Goal: Information Seeking & Learning: Understand process/instructions

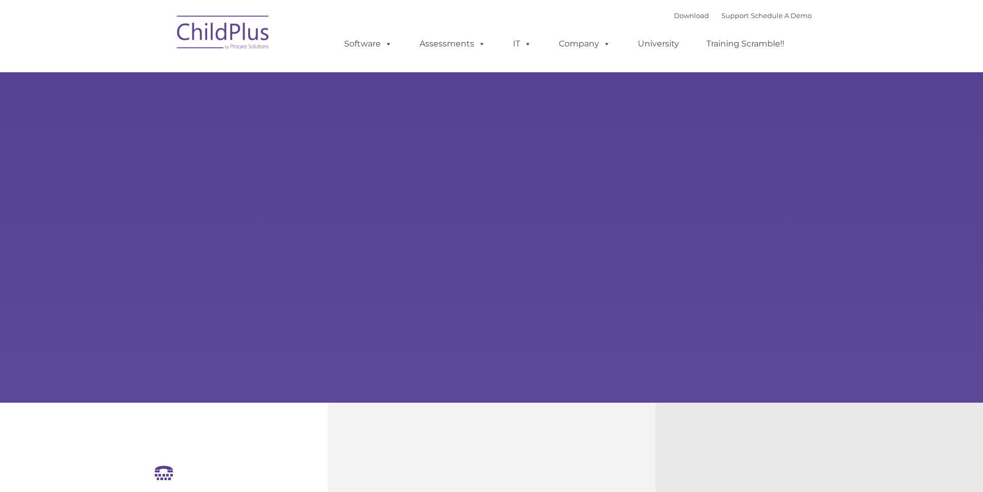
select select "MEDIUM"
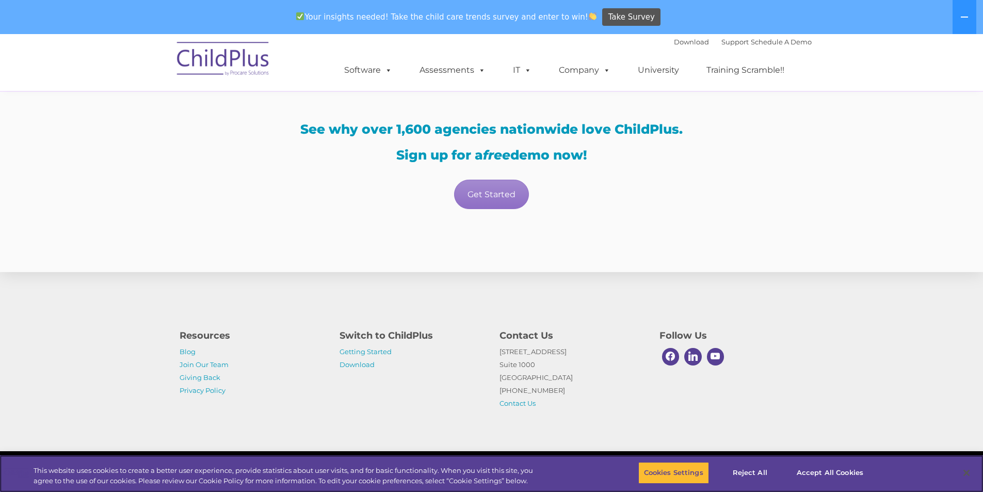
scroll to position [1791, 0]
click at [381, 351] on link "Getting Started" at bounding box center [365, 351] width 52 height 8
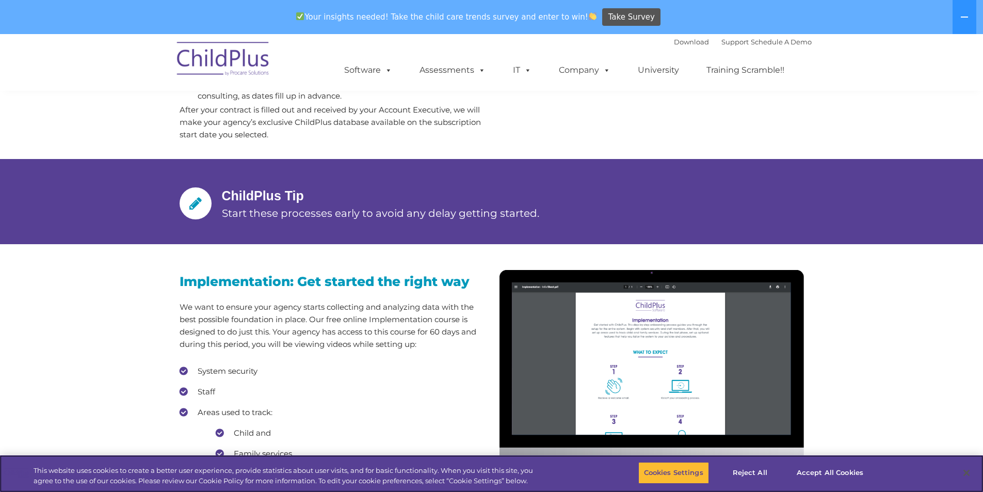
scroll to position [722, 0]
